Goal: Transaction & Acquisition: Download file/media

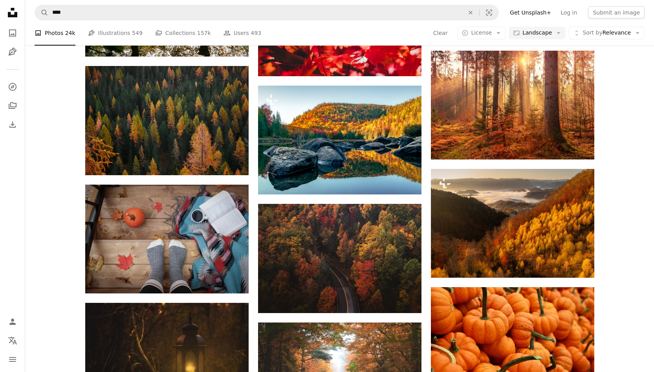
scroll to position [485, 0]
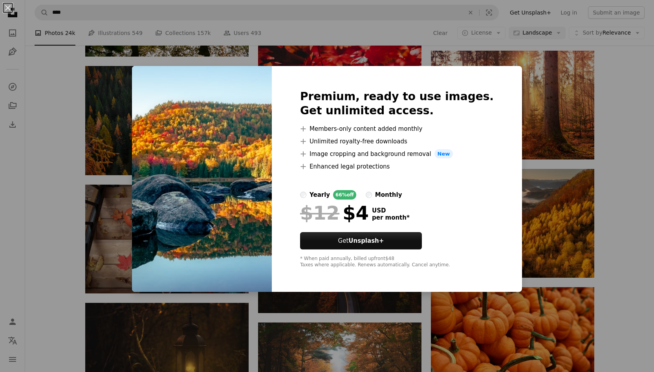
click at [537, 112] on div "An X shape Premium, ready to use images. Get unlimited access. A plus sign Memb…" at bounding box center [327, 186] width 654 height 372
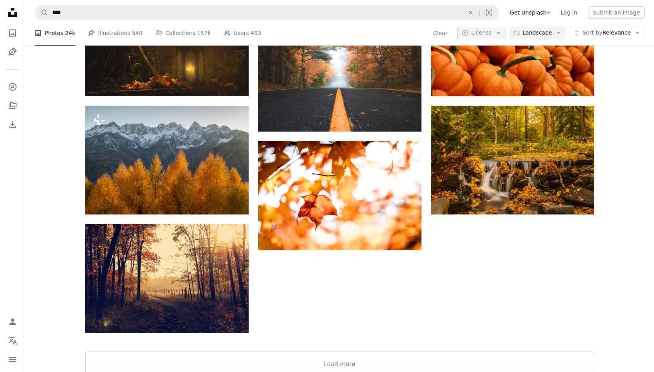
scroll to position [0, 0]
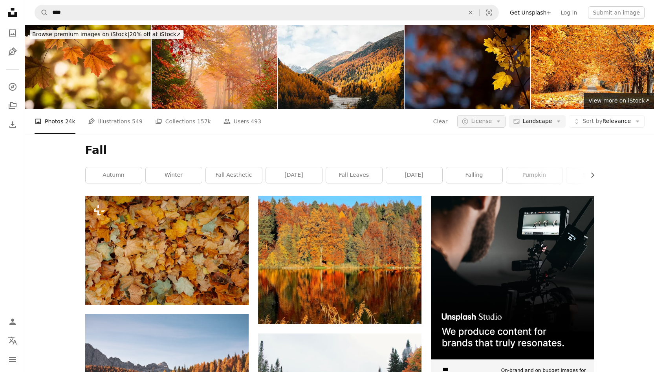
click at [501, 118] on icon "Arrow down" at bounding box center [498, 121] width 7 height 7
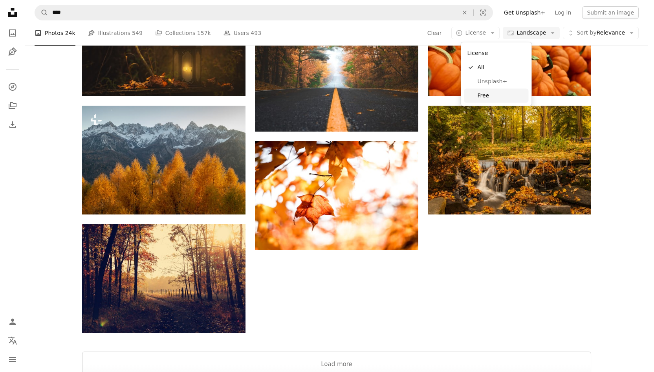
click at [490, 99] on link "Free" at bounding box center [497, 95] width 64 height 14
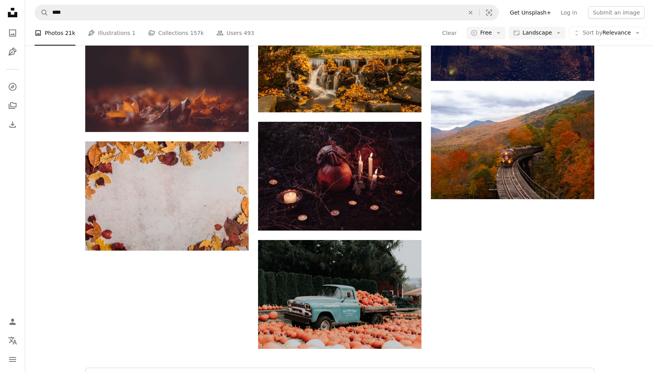
scroll to position [1122, 0]
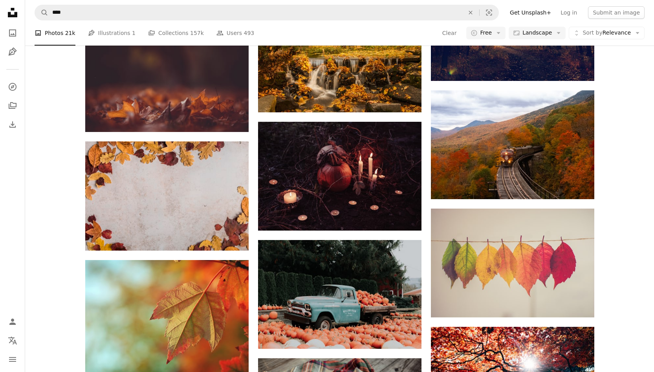
scroll to position [1238, 0]
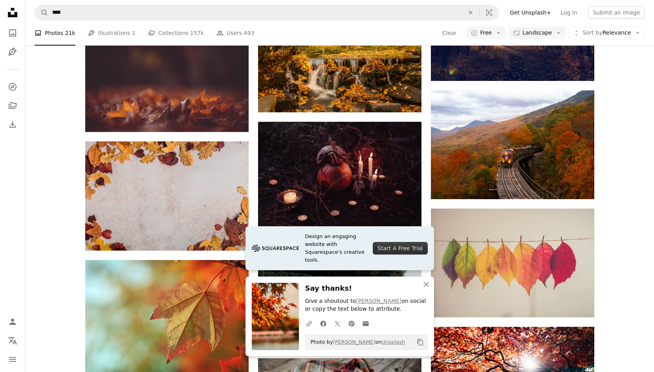
scroll to position [1775, 0]
click at [427, 287] on icon "An X shape" at bounding box center [426, 284] width 9 height 9
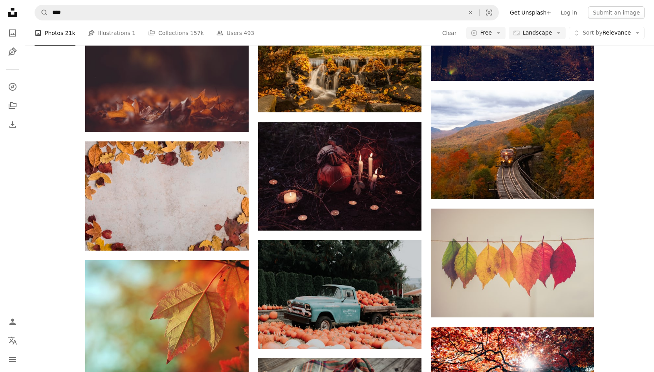
scroll to position [4749, 0]
